Goal: Task Accomplishment & Management: Complete application form

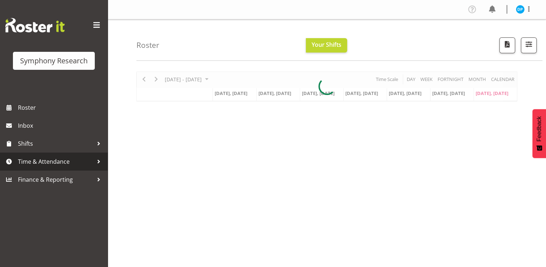
click at [34, 164] on span "Time & Attendance" at bounding box center [55, 161] width 75 height 11
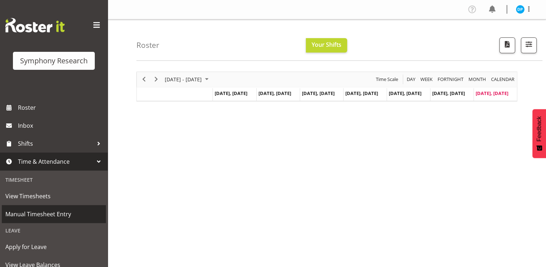
click at [35, 213] on span "Manual Timesheet Entry" at bounding box center [53, 213] width 97 height 11
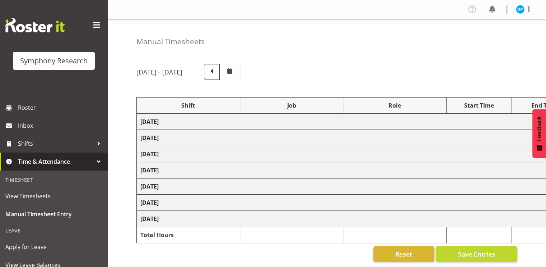
select select "41604"
select select "10527"
select select "47"
select select "41319"
select select "10527"
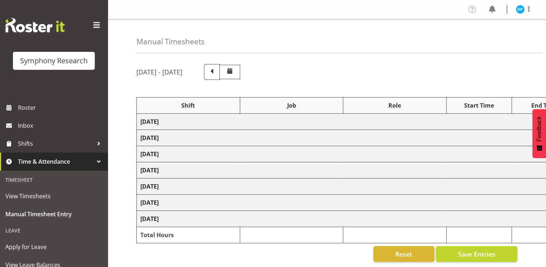
select select "47"
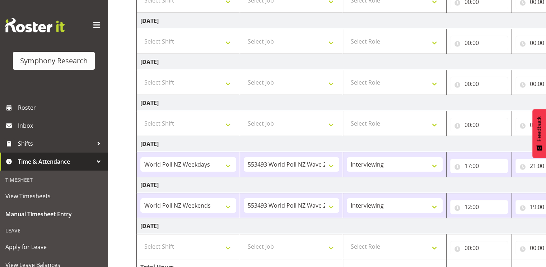
scroll to position [178, 0]
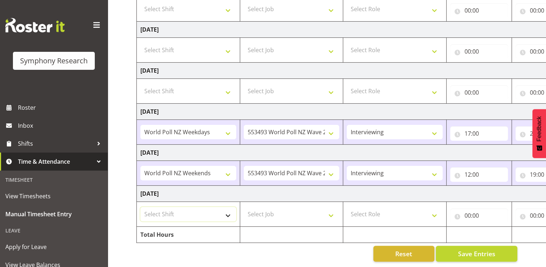
click at [231, 207] on select "Select Shift !!Weekend Residential (Roster IT Shift Label) *Business 9/10am ~ 4…" at bounding box center [188, 214] width 96 height 14
select select "41319"
click at [140, 207] on select "Select Shift !!Weekend Residential (Roster IT Shift Label) *Business 9/10am ~ 4…" at bounding box center [188, 214] width 96 height 14
click at [286, 214] on select "Select Job 550060 IF Admin 553492 World Poll Aus Wave 2 Main 2025 553493 World …" at bounding box center [292, 214] width 96 height 14
select select "10527"
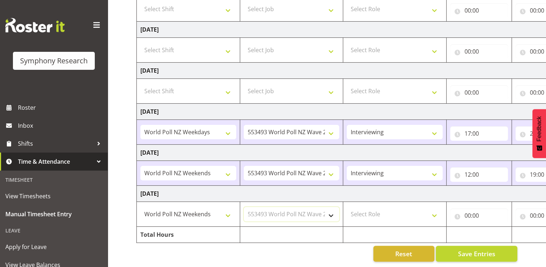
click at [244, 207] on select "Select Job 550060 IF Admin 553492 World Poll Aus Wave 2 Main 2025 553493 World …" at bounding box center [292, 214] width 96 height 14
click at [384, 211] on select "Select Role Briefing Interviewing" at bounding box center [395, 214] width 96 height 14
select select "47"
click at [347, 207] on select "Select Role Briefing Interviewing" at bounding box center [395, 214] width 96 height 14
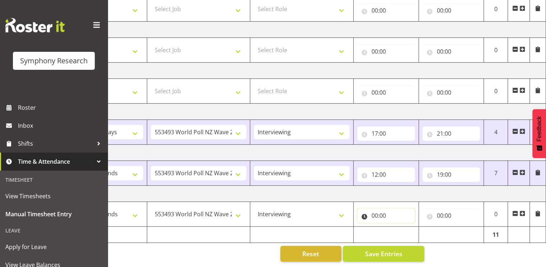
click at [375, 210] on input "00:00" at bounding box center [386, 215] width 58 height 14
click at [406, 231] on select "00 01 02 03 04 05 06 07 08 09 10 11 12 13 14 15 16 17 18 19 20 21 22 23" at bounding box center [406, 234] width 16 height 14
select select "12"
click at [398, 227] on select "00 01 02 03 04 05 06 07 08 09 10 11 12 13 14 15 16 17 18 19 20 21 22 23" at bounding box center [406, 234] width 16 height 14
type input "12:00"
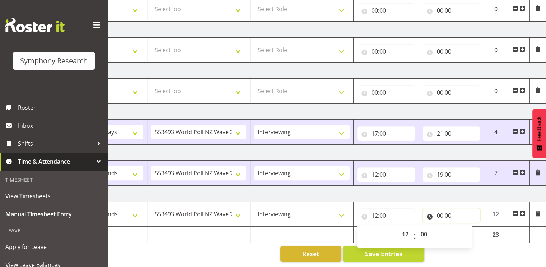
click at [441, 209] on input "00:00" at bounding box center [452, 215] width 58 height 14
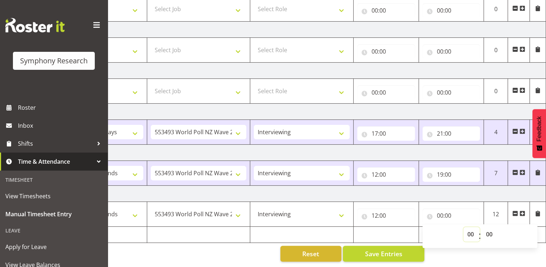
click at [467, 230] on select "00 01 02 03 04 05 06 07 08 09 10 11 12 13 14 15 16 17 18 19 20 21 22 23" at bounding box center [472, 234] width 16 height 14
select select "19"
click at [464, 227] on select "00 01 02 03 04 05 06 07 08 09 10 11 12 13 14 15 16 17 18 19 20 21 22 23" at bounding box center [472, 234] width 16 height 14
type input "19:00"
click at [362, 248] on button "Save Entries" at bounding box center [384, 253] width 82 height 16
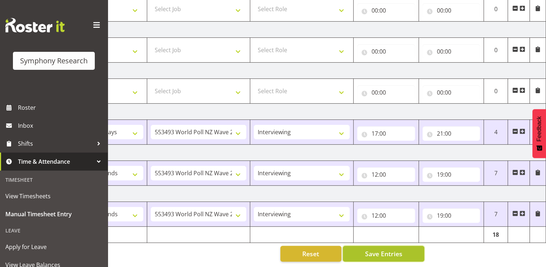
click at [388, 253] on button "Save Entries" at bounding box center [384, 253] width 82 height 16
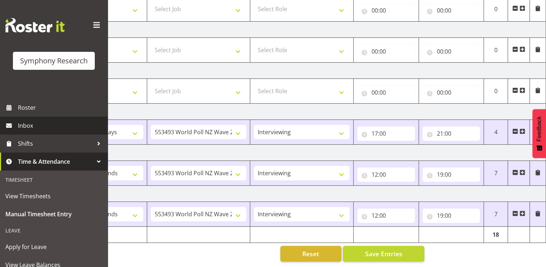
click at [36, 128] on span "Inbox" at bounding box center [61, 125] width 86 height 11
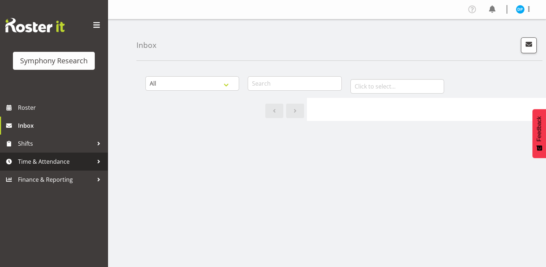
click at [33, 157] on span "Time & Attendance" at bounding box center [55, 161] width 75 height 11
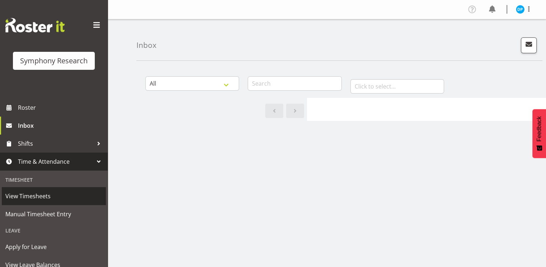
click at [42, 195] on span "View Timesheets" at bounding box center [53, 195] width 97 height 11
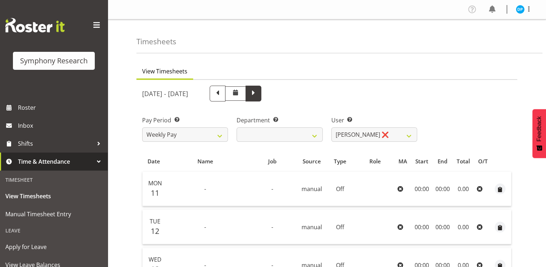
click at [258, 92] on span at bounding box center [253, 92] width 9 height 9
select select
click at [222, 97] on span at bounding box center [217, 92] width 9 height 9
select select
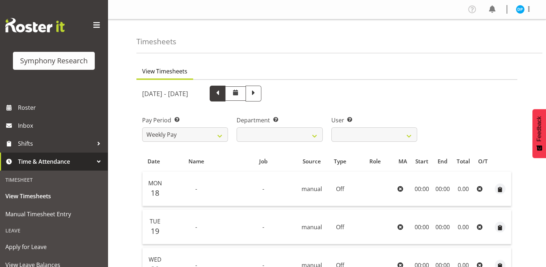
select select
click at [222, 89] on span at bounding box center [217, 92] width 9 height 9
select select
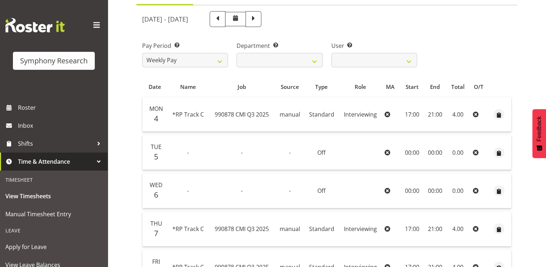
scroll to position [74, 0]
click at [258, 20] on span at bounding box center [253, 18] width 9 height 9
select select
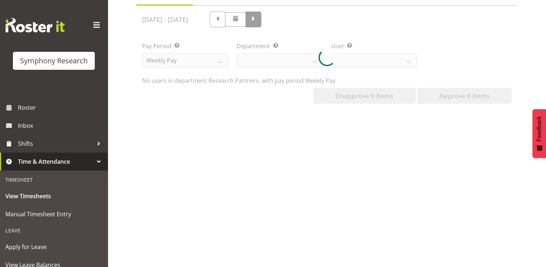
click at [298, 20] on div at bounding box center [326, 57] width 381 height 103
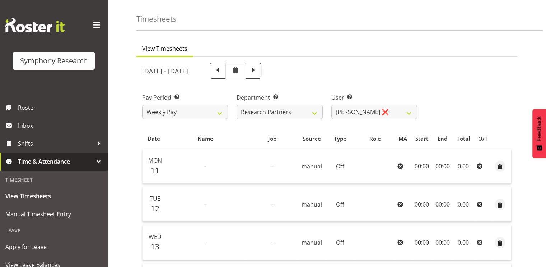
scroll to position [2, 0]
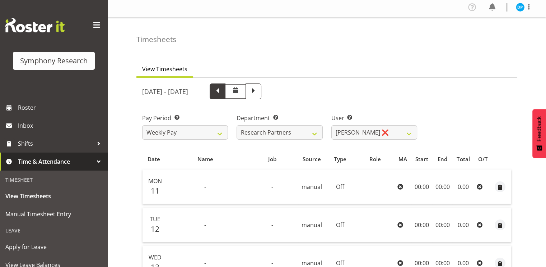
click at [222, 94] on span at bounding box center [217, 90] width 9 height 9
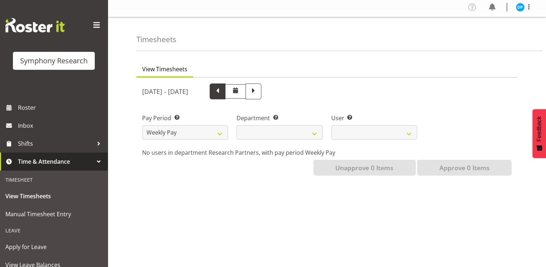
select select
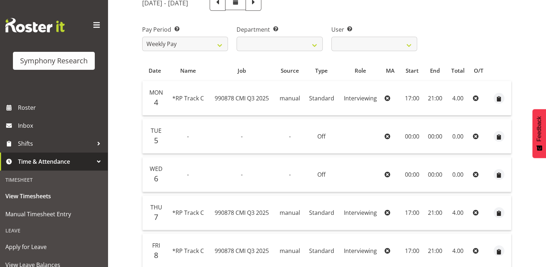
scroll to position [53, 0]
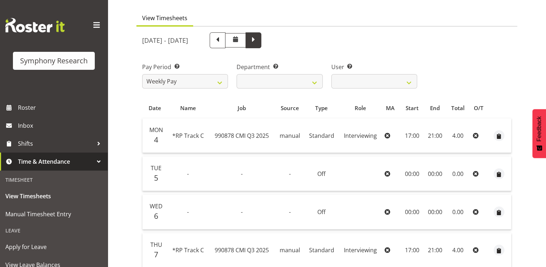
click at [258, 38] on span at bounding box center [253, 39] width 9 height 9
select select
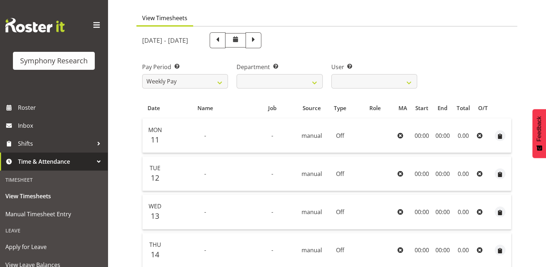
scroll to position [50, 0]
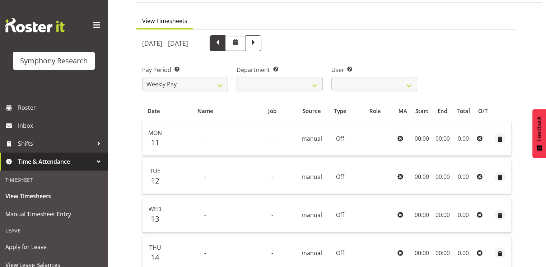
click at [222, 43] on span at bounding box center [217, 42] width 9 height 9
select select
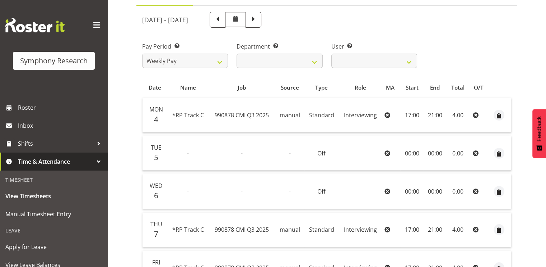
scroll to position [73, 0]
click at [258, 15] on span at bounding box center [253, 19] width 9 height 9
select select
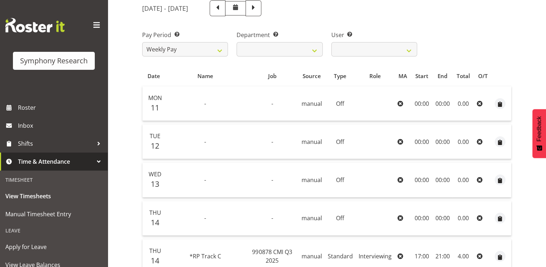
scroll to position [32, 0]
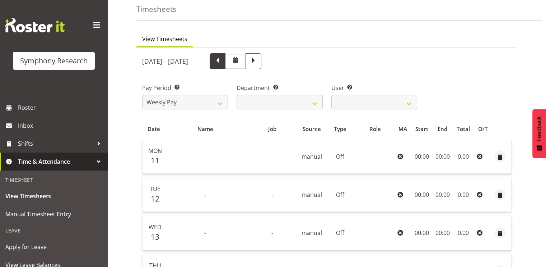
click at [222, 63] on span at bounding box center [217, 60] width 9 height 9
select select
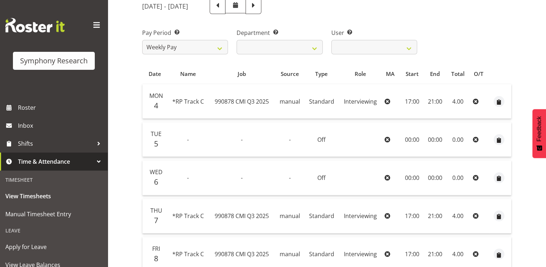
scroll to position [74, 0]
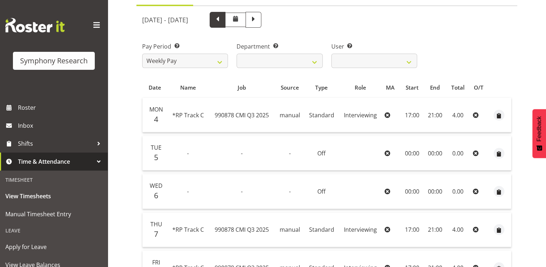
click at [226, 20] on span at bounding box center [218, 20] width 16 height 16
select select
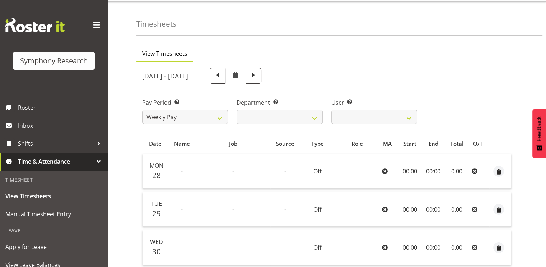
scroll to position [0, 0]
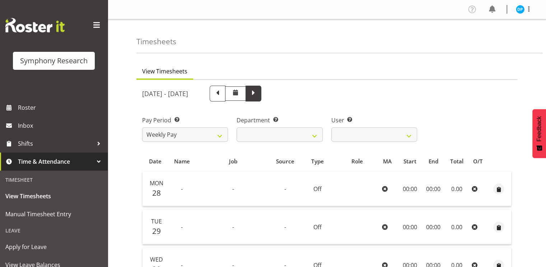
click at [261, 96] on span at bounding box center [254, 93] width 16 height 16
select select
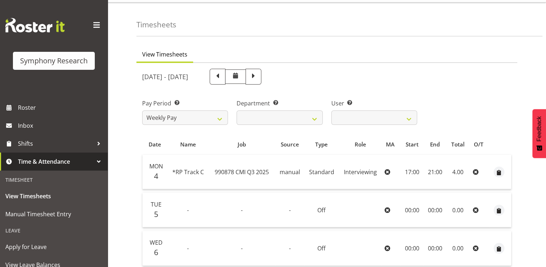
scroll to position [13, 0]
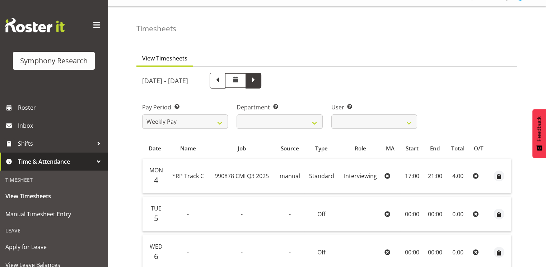
click at [258, 78] on span at bounding box center [253, 79] width 9 height 9
select select
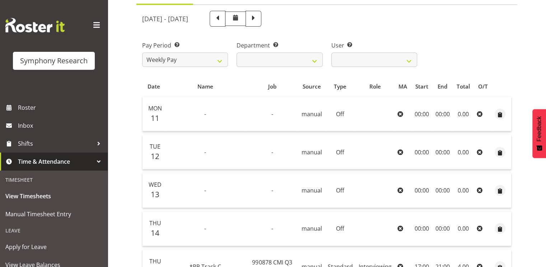
scroll to position [0, 0]
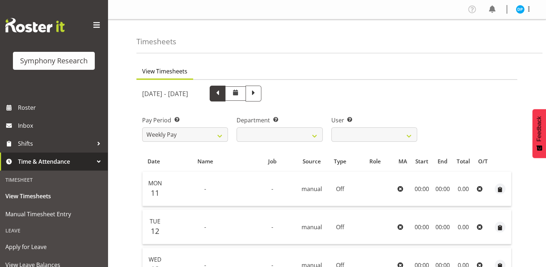
click at [222, 93] on span at bounding box center [217, 92] width 9 height 9
select select
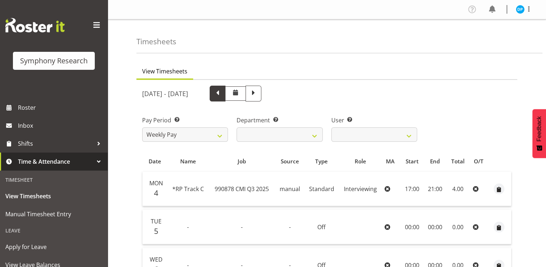
click at [226, 97] on span at bounding box center [218, 93] width 16 height 16
select select
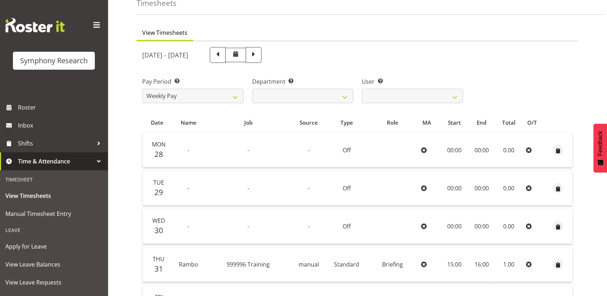
scroll to position [39, 0]
click at [222, 55] on span at bounding box center [217, 53] width 9 height 9
select select
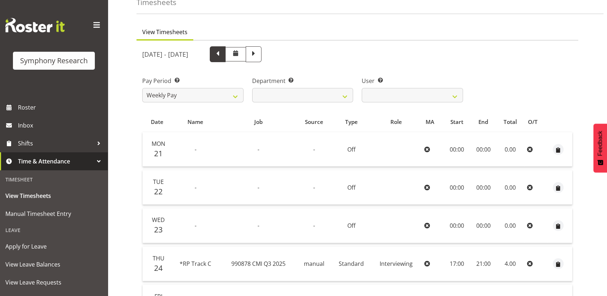
click at [222, 56] on span at bounding box center [217, 53] width 9 height 9
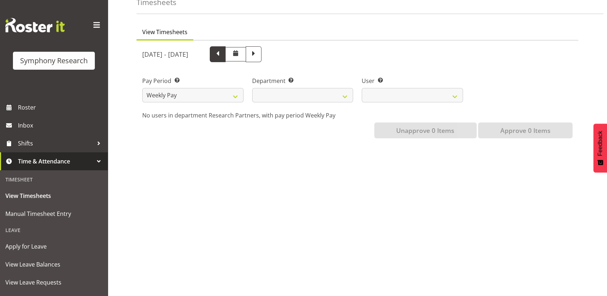
select select
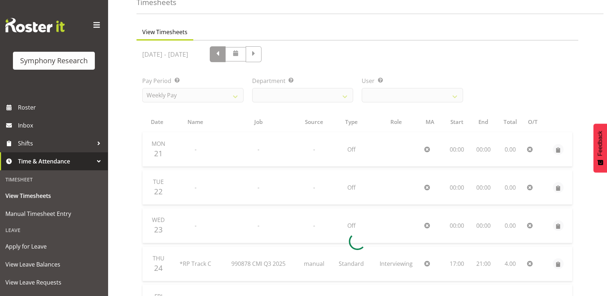
click at [241, 56] on div at bounding box center [357, 242] width 442 height 402
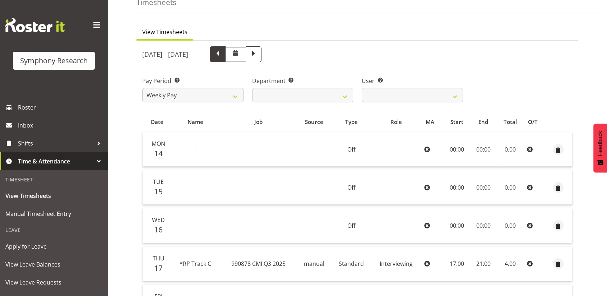
click at [222, 54] on span at bounding box center [217, 53] width 9 height 9
select select
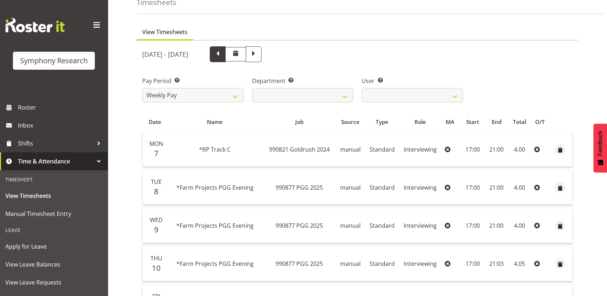
click at [222, 54] on span at bounding box center [217, 53] width 9 height 9
select select
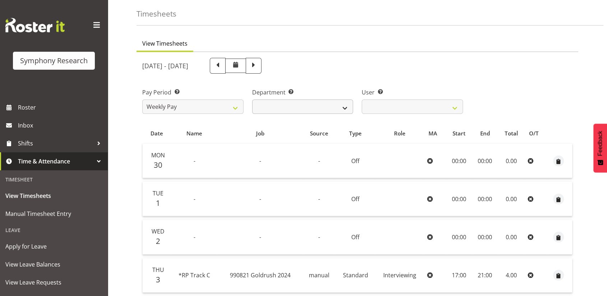
scroll to position [26, 0]
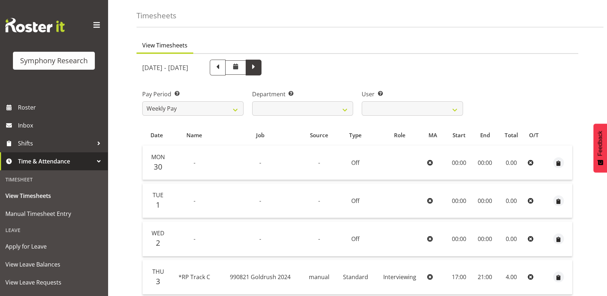
click at [258, 67] on span at bounding box center [253, 66] width 9 height 9
select select
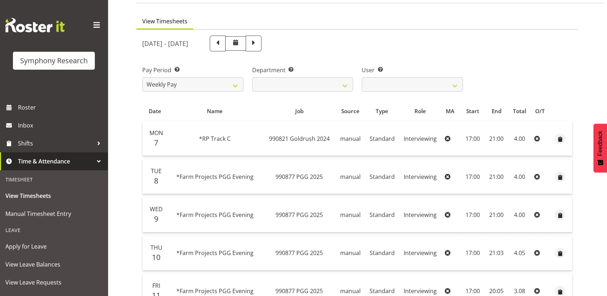
scroll to position [0, 0]
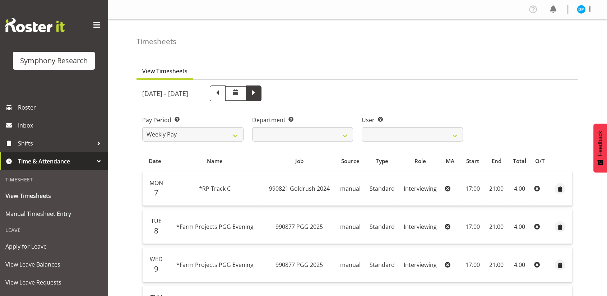
click at [261, 95] on span at bounding box center [254, 93] width 16 height 16
select select
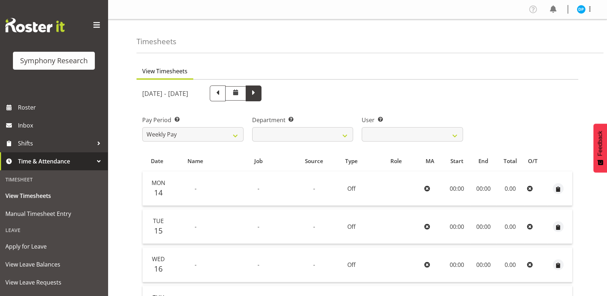
click at [258, 93] on span at bounding box center [253, 92] width 9 height 9
select select
click at [258, 93] on span at bounding box center [253, 92] width 9 height 9
select select
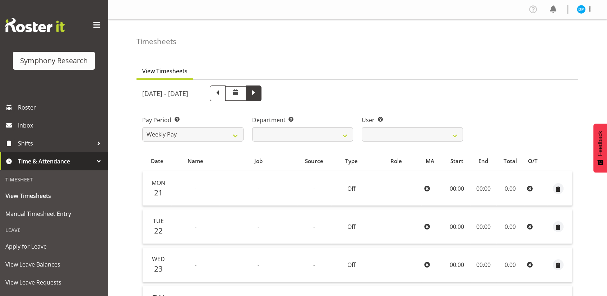
select select
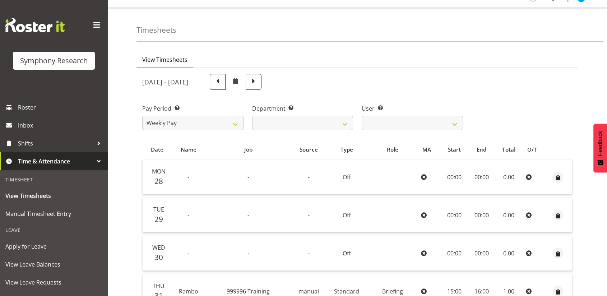
scroll to position [10, 0]
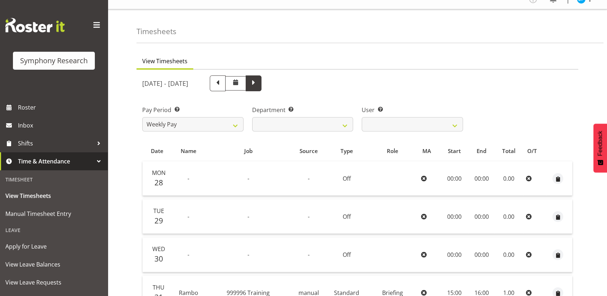
click at [258, 83] on span at bounding box center [253, 82] width 9 height 9
select select
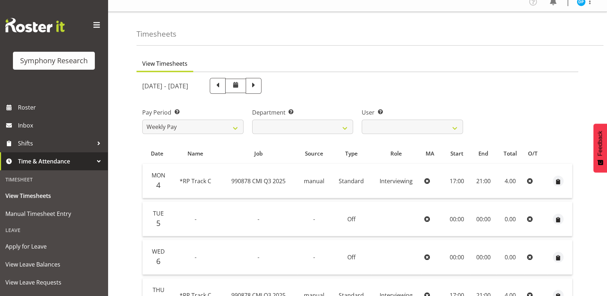
scroll to position [0, 0]
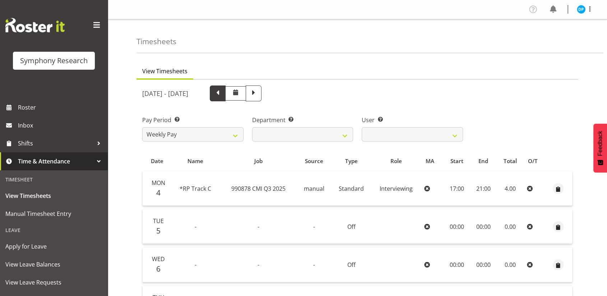
click at [222, 96] on span at bounding box center [217, 92] width 9 height 9
select select
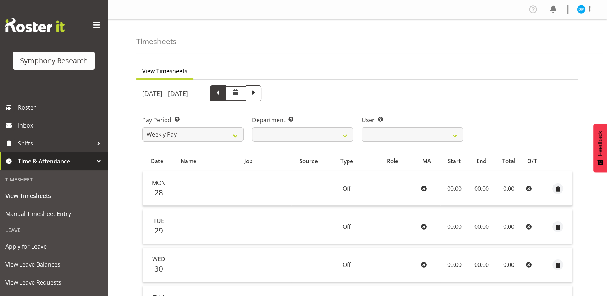
click at [226, 87] on span at bounding box center [218, 93] width 16 height 16
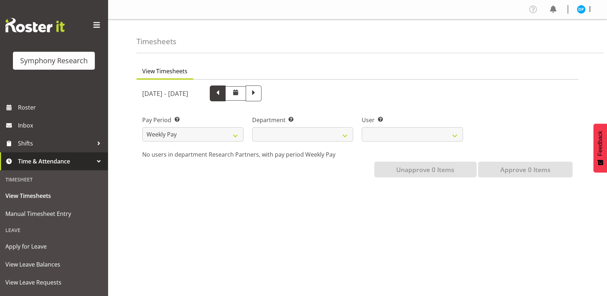
select select
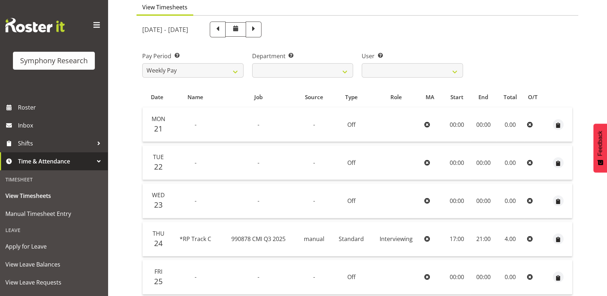
scroll to position [57, 0]
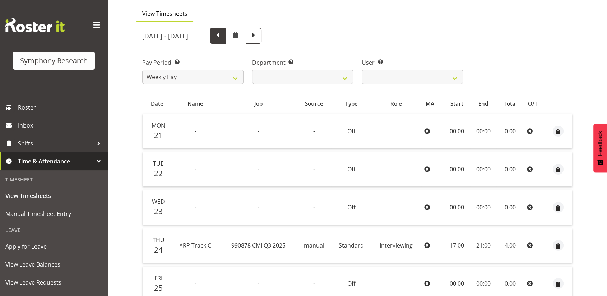
click at [222, 37] on span at bounding box center [217, 35] width 9 height 9
select select
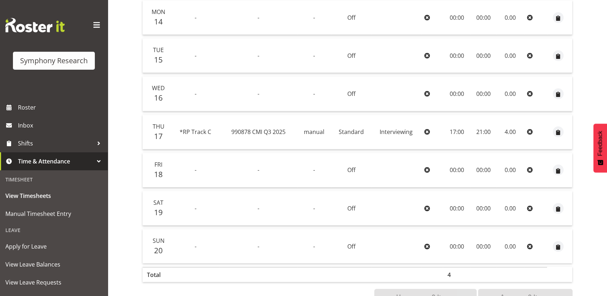
scroll to position [0, 0]
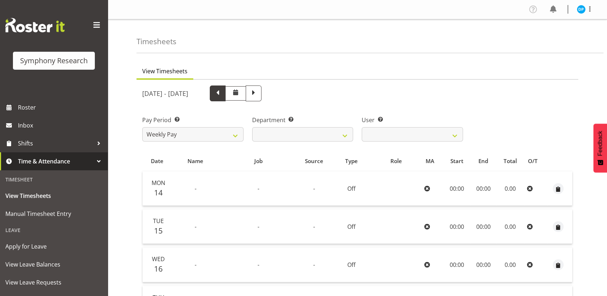
click at [222, 91] on span at bounding box center [217, 92] width 9 height 9
select select
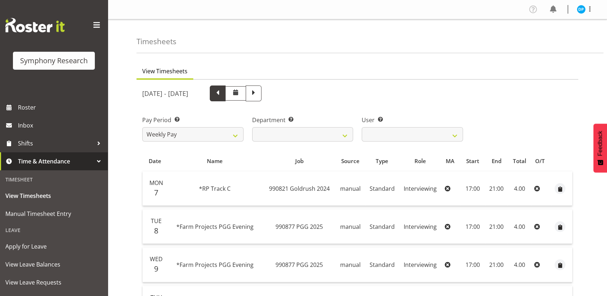
click at [222, 97] on span at bounding box center [217, 92] width 9 height 9
select select
